Goal: Check status: Check status

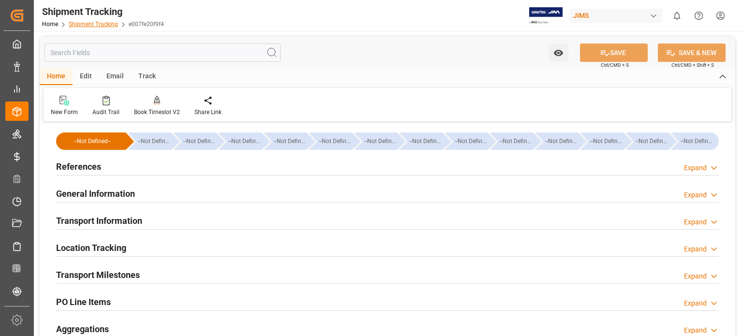
scroll to position [242, 0]
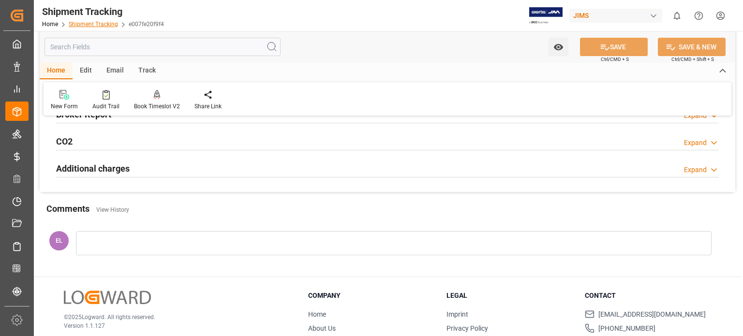
click at [93, 27] on link "Shipment Tracking" at bounding box center [93, 24] width 49 height 7
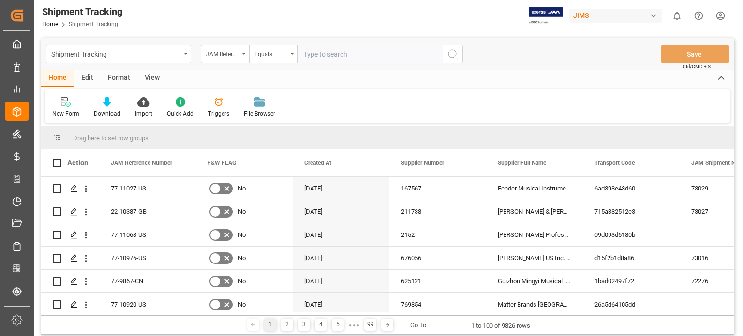
click at [338, 52] on input "text" at bounding box center [370, 54] width 145 height 18
type input "77-10999-US"
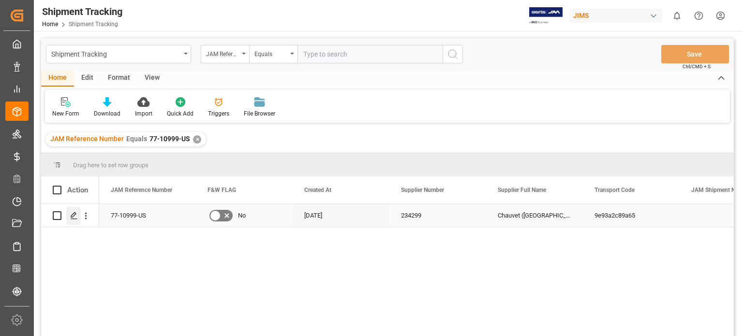
click at [74, 215] on icon "Press SPACE to select this row." at bounding box center [74, 216] width 8 height 8
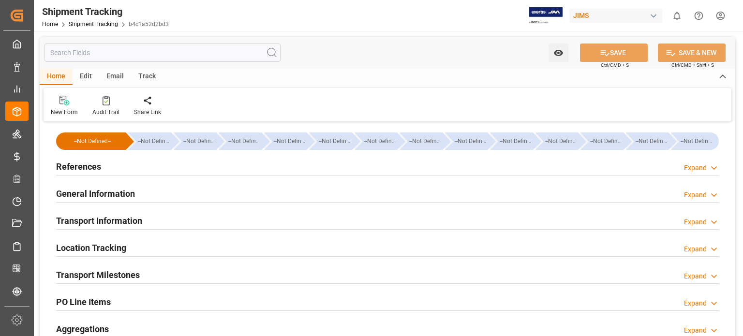
type input "-3602"
click at [83, 196] on h2 "General Information" at bounding box center [95, 193] width 79 height 13
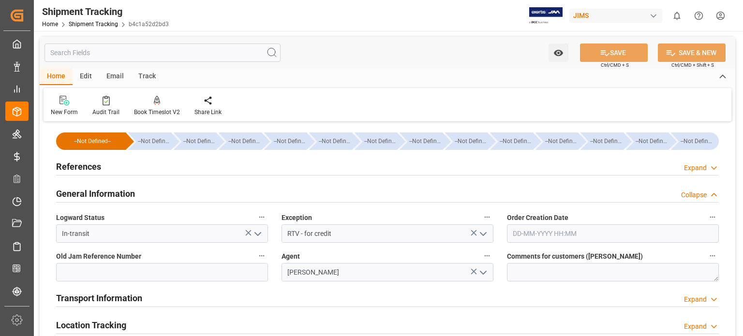
click at [83, 196] on h2 "General Information" at bounding box center [95, 193] width 79 height 13
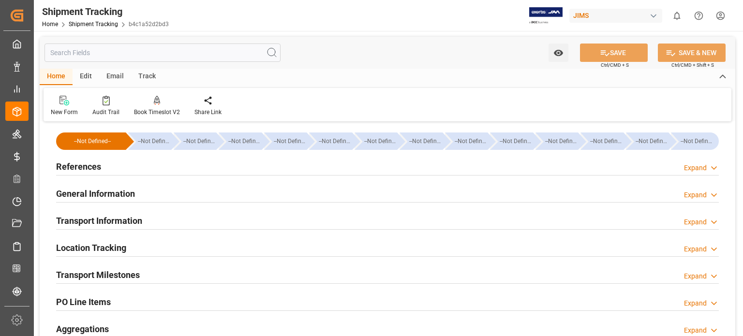
click at [99, 223] on h2 "Transport Information" at bounding box center [99, 220] width 86 height 13
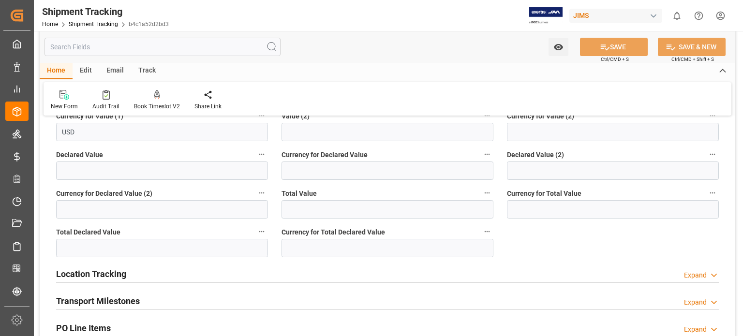
scroll to position [242, 0]
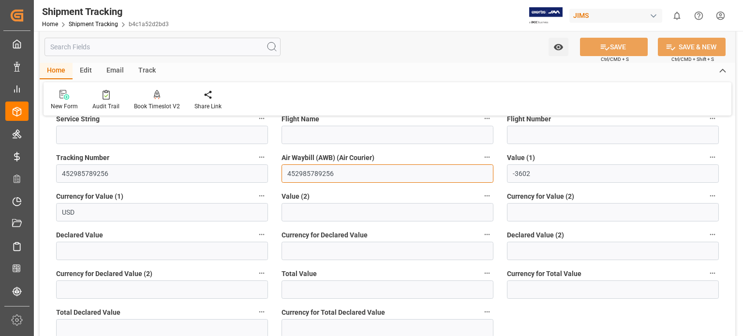
drag, startPoint x: 342, startPoint y: 173, endPoint x: 232, endPoint y: 143, distance: 113.3
click at [259, 174] on div "--Not Defined-- --Not Defined-- --Not Defined-- --Not Defined-- --Not Defined--…" at bounding box center [388, 211] width 696 height 658
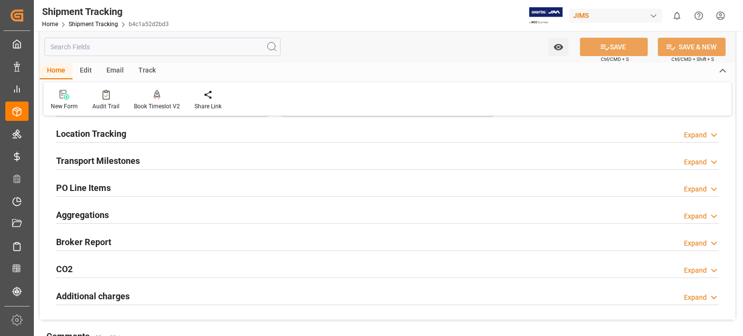
scroll to position [484, 0]
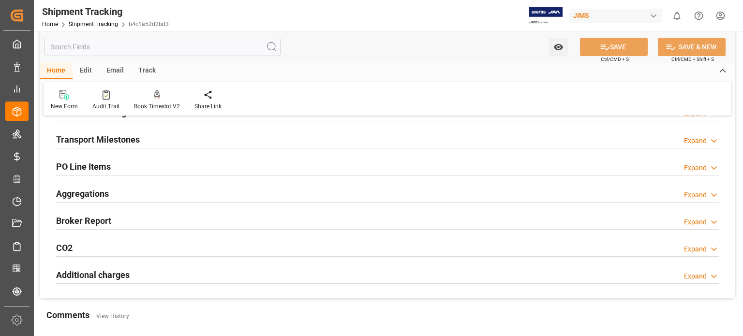
click at [101, 138] on h2 "Transport Milestones" at bounding box center [98, 139] width 84 height 13
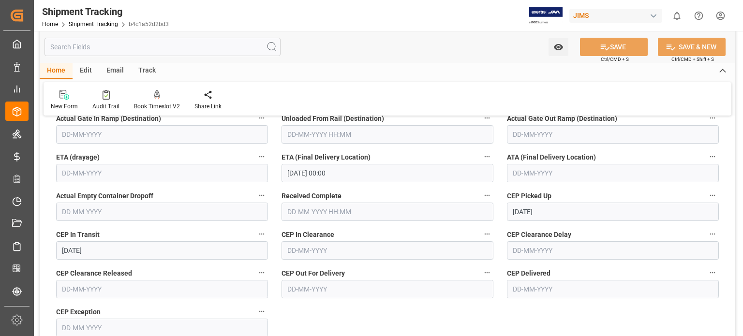
scroll to position [726, 0]
